Goal: Book appointment/travel/reservation

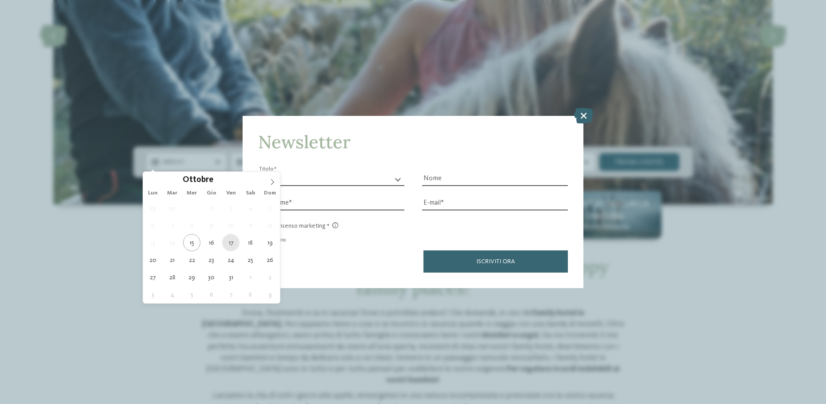
scroll to position [178, 0]
click at [270, 182] on icon at bounding box center [272, 182] width 6 height 6
click at [271, 182] on icon at bounding box center [272, 182] width 6 height 6
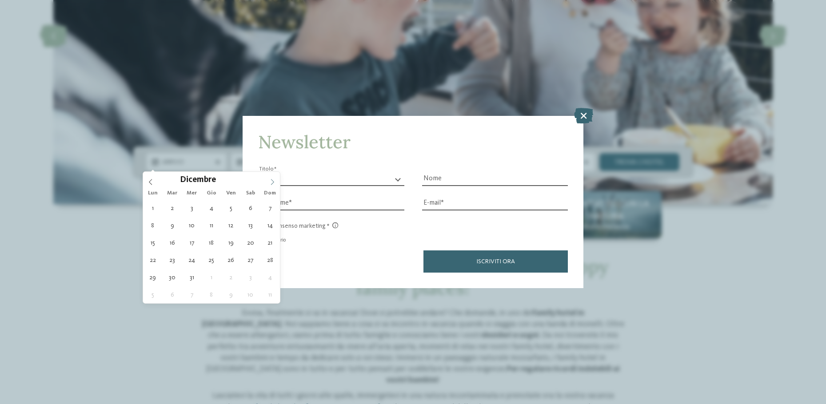
type input "****"
click at [270, 182] on icon at bounding box center [272, 182] width 6 height 6
type div "[DATE]"
type input "****"
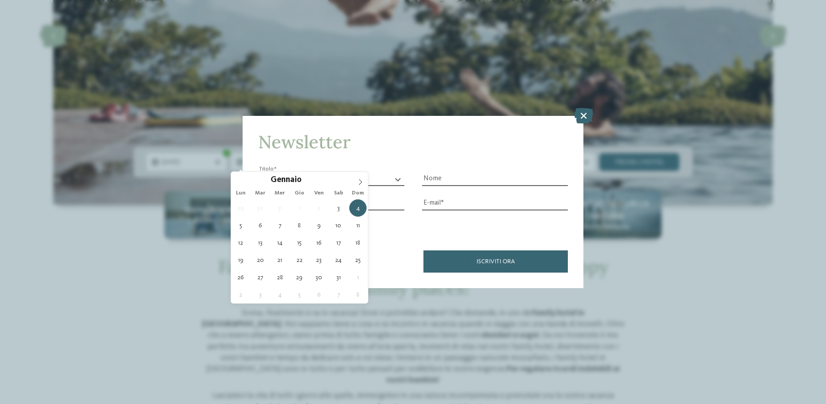
click at [348, 228] on div "29 30 31 1 2 3 4 5 6 7 8 9 10 11 12 13 14 15 16 17 18 19 20 21 22 23 24 25 26 2…" at bounding box center [299, 252] width 137 height 104
type div "[DATE]"
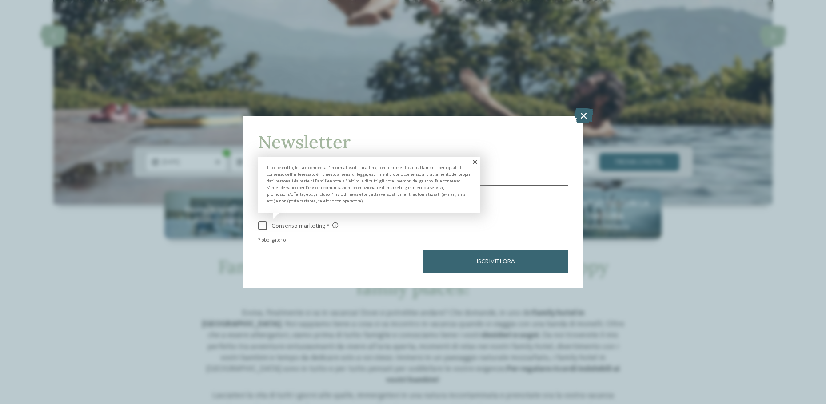
click at [475, 164] on span at bounding box center [474, 162] width 12 height 11
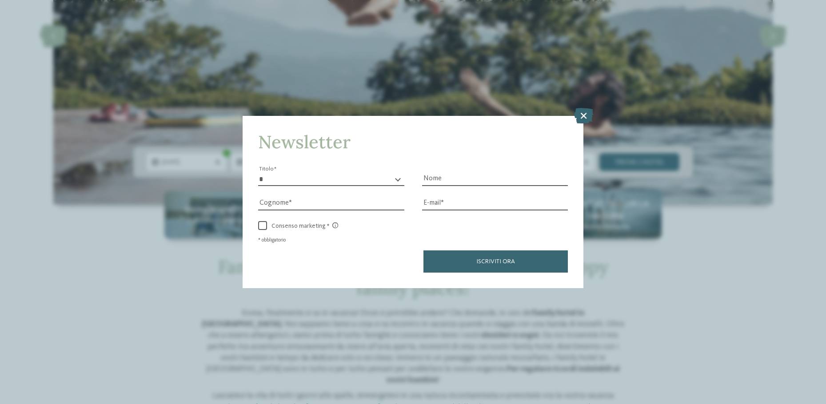
click at [313, 181] on select "* ****** ******* ******** ******" at bounding box center [331, 179] width 146 height 13
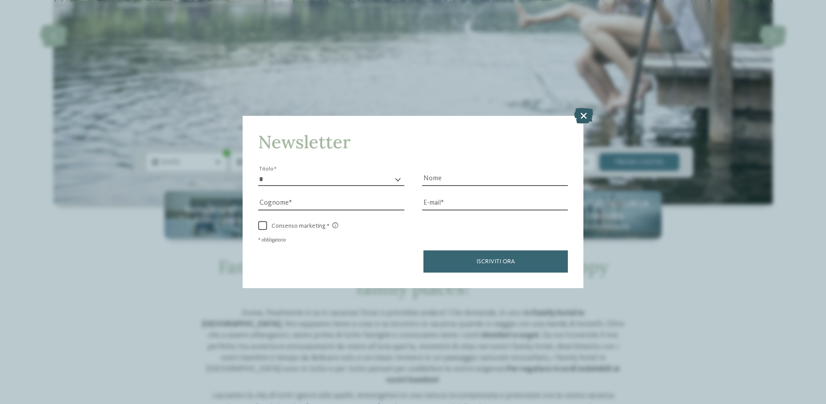
click at [588, 112] on icon at bounding box center [583, 116] width 19 height 16
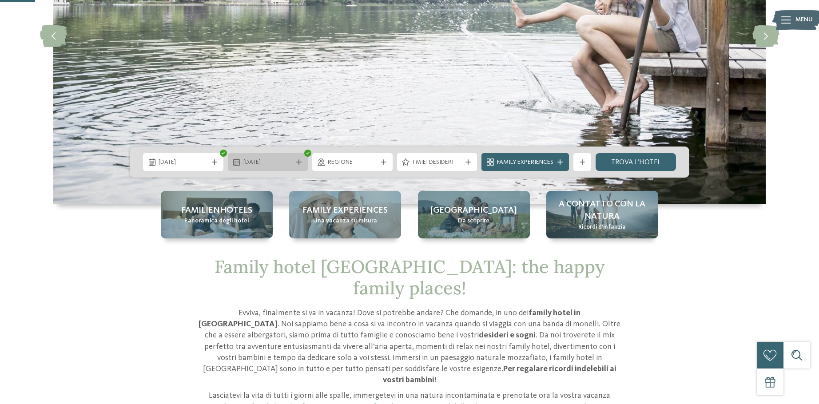
click at [262, 163] on span "[DATE]" at bounding box center [268, 162] width 49 height 9
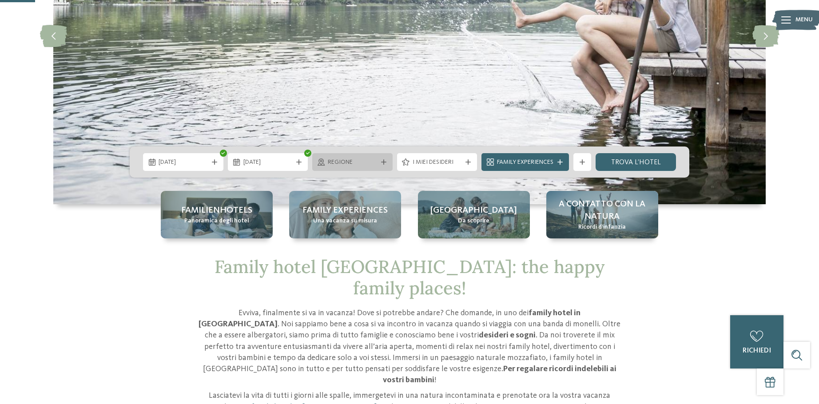
click at [370, 163] on span "Regione" at bounding box center [352, 162] width 49 height 9
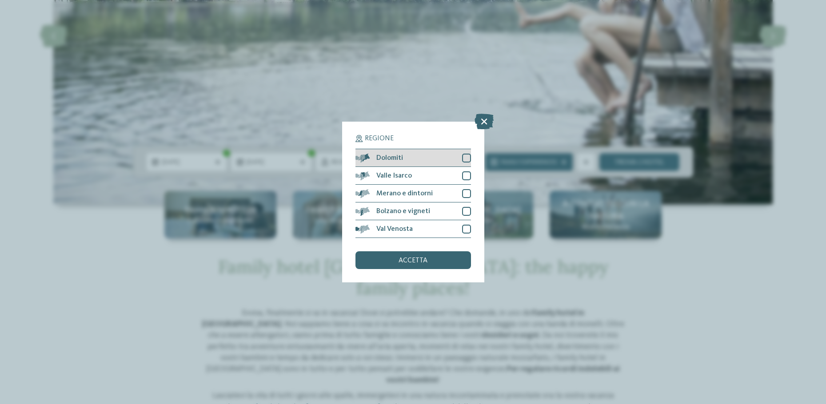
click at [424, 156] on div "Dolomiti" at bounding box center [413, 158] width 116 height 18
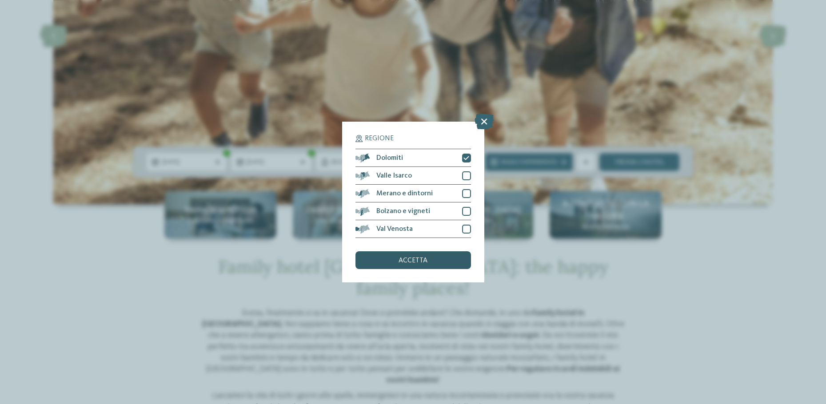
click at [415, 257] on div "accetta" at bounding box center [413, 261] width 116 height 18
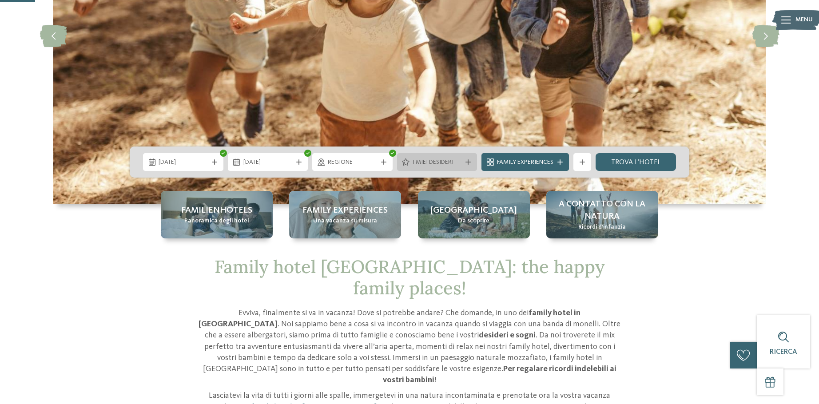
click at [440, 161] on span "I miei desideri" at bounding box center [437, 162] width 49 height 9
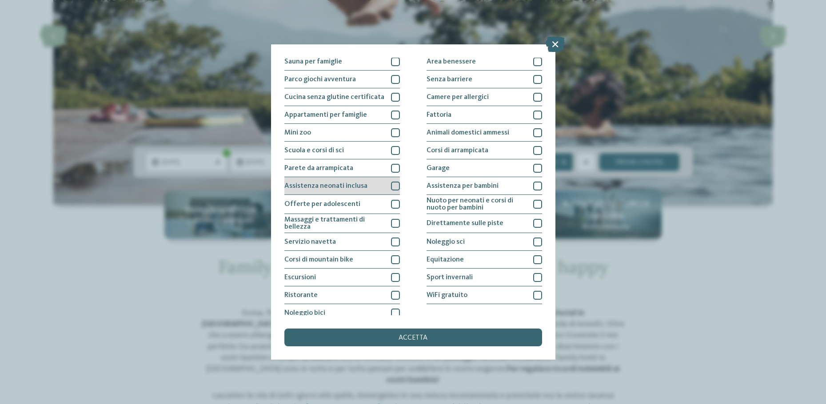
scroll to position [63, 0]
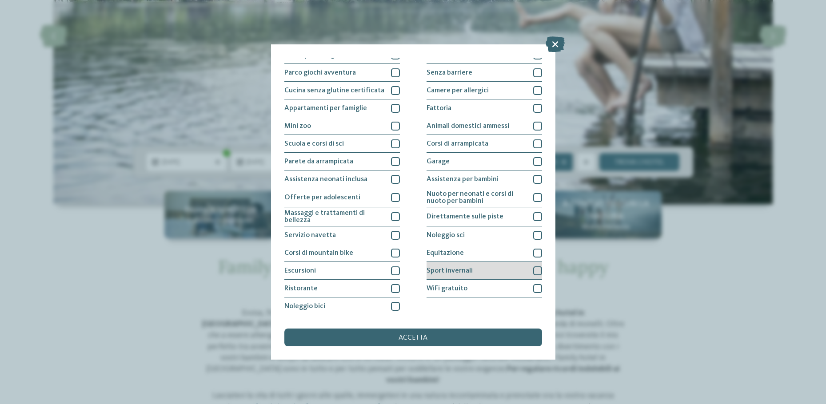
click at [444, 269] on span "Sport invernali" at bounding box center [450, 271] width 46 height 7
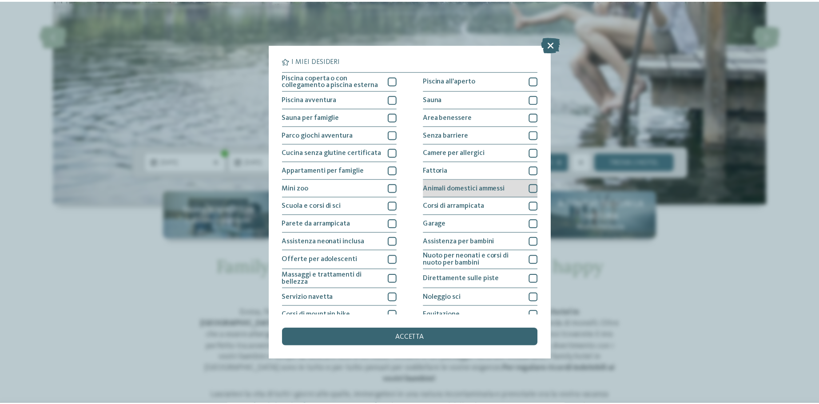
scroll to position [0, 0]
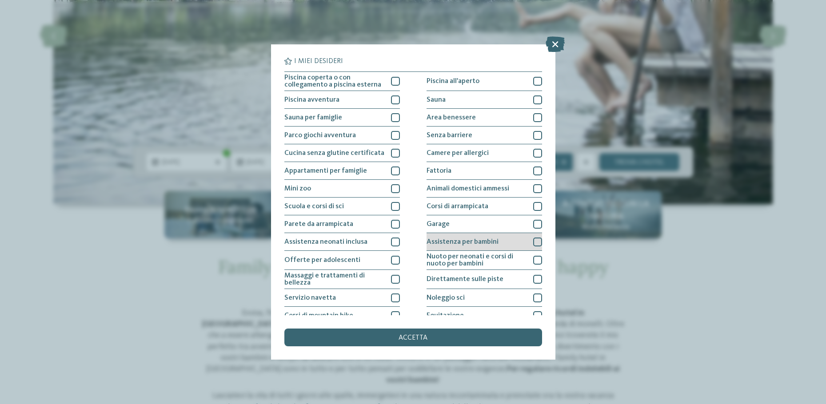
click at [463, 239] on span "Assistenza per bambini" at bounding box center [463, 242] width 72 height 7
click at [421, 338] on span "accetta" at bounding box center [413, 338] width 29 height 7
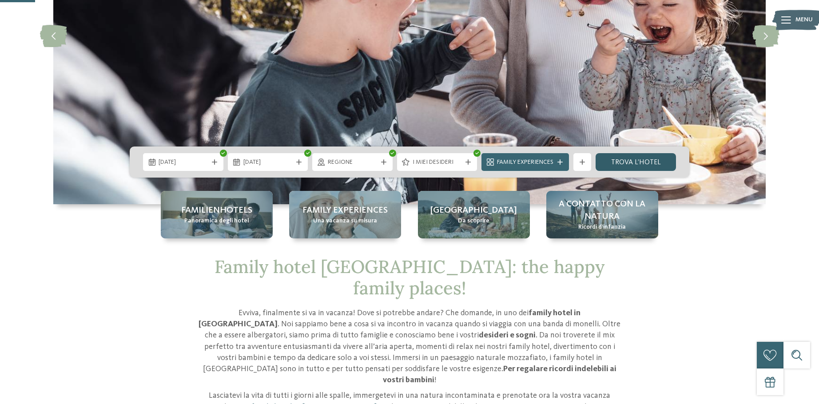
click at [639, 164] on link "trova l’hotel" at bounding box center [636, 162] width 80 height 18
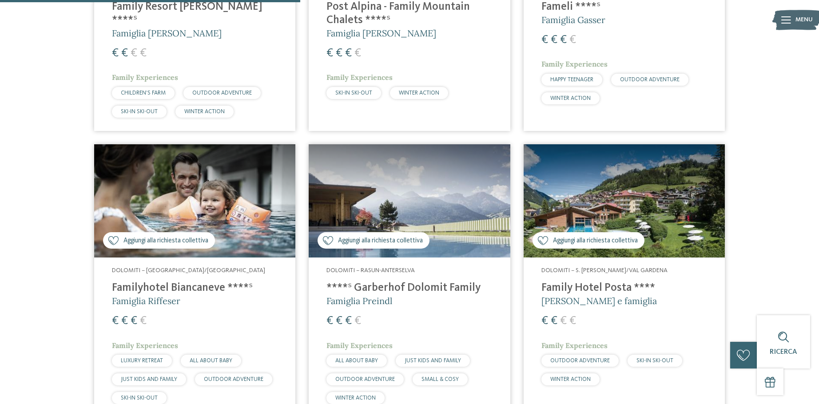
scroll to position [493, 0]
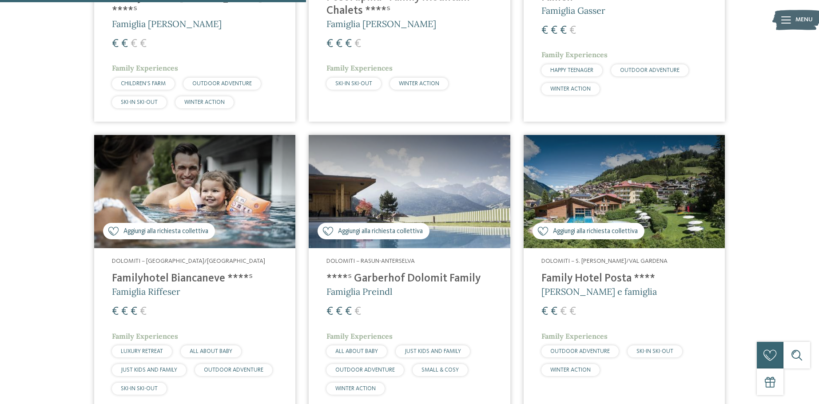
drag, startPoint x: 587, startPoint y: 163, endPoint x: 746, endPoint y: 115, distance: 165.3
click at [746, 115] on div "8 / 27 Aggiungi alla richiesta collettiva Aggiunto alla richiesta collettiva Do…" at bounding box center [410, 282] width 738 height 889
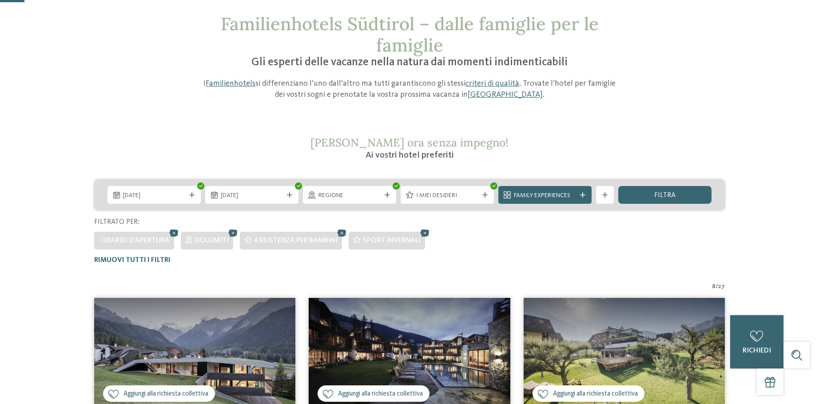
scroll to position [0, 0]
